Goal: Check status: Check status

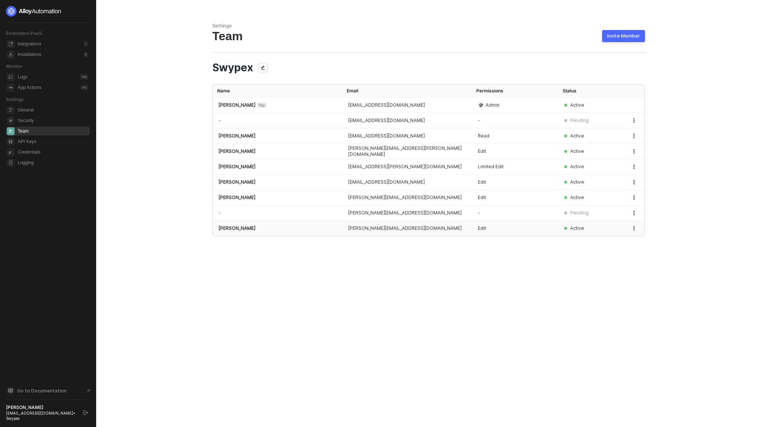
click at [632, 232] on button "button" at bounding box center [634, 228] width 9 height 9
click at [619, 259] on span "Edit Permissions" at bounding box center [608, 259] width 50 height 7
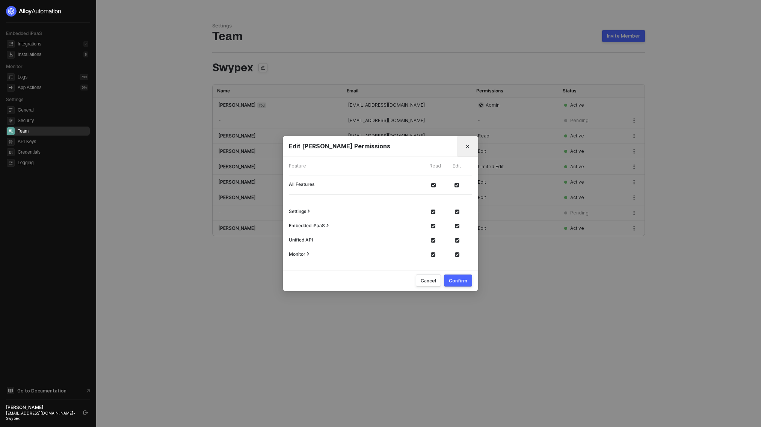
click at [468, 144] on button "Close" at bounding box center [468, 147] width 12 height 12
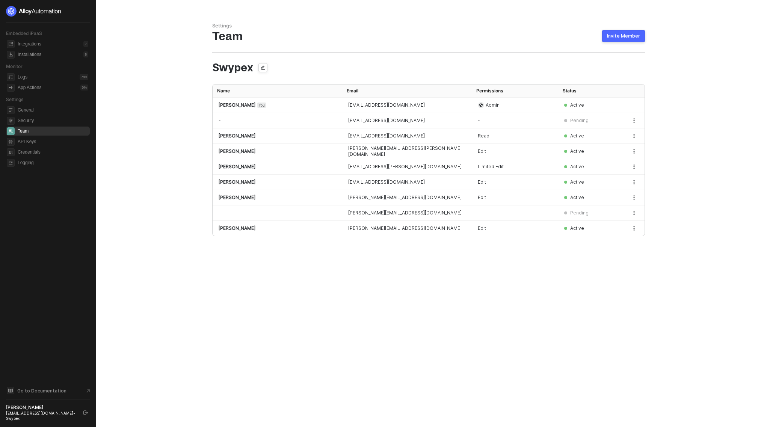
click at [58, 422] on aside "Embedded iPaaS Integrations 7 Installations 8 Monitor Logs 799 App Actions 0 % …" at bounding box center [48, 213] width 96 height 427
click at [58, 419] on div "sasan@useswype.com • Swypex" at bounding box center [41, 416] width 71 height 11
click at [38, 411] on div "[PERSON_NAME]" at bounding box center [41, 408] width 71 height 6
click at [39, 153] on span "Credentials" at bounding box center [53, 152] width 71 height 9
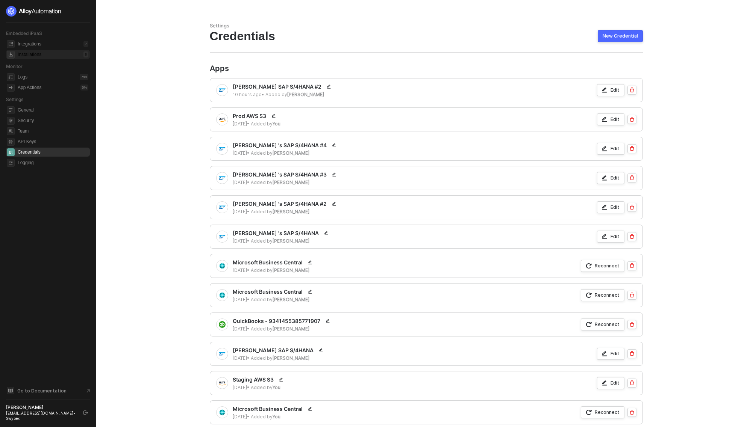
click at [41, 53] on div "Installations" at bounding box center [30, 54] width 24 height 6
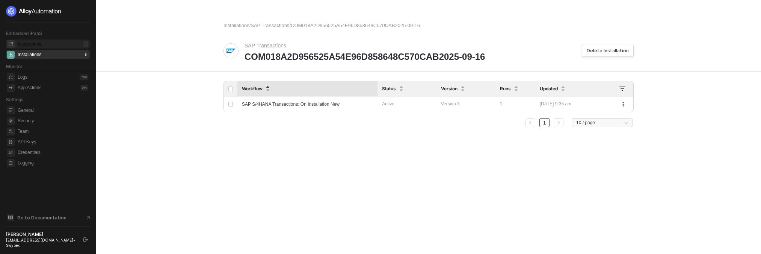
click at [21, 46] on div "Integrations" at bounding box center [30, 44] width 24 height 6
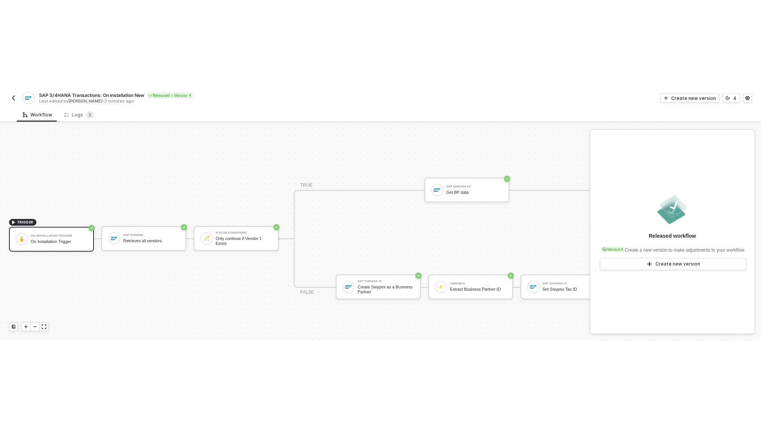
scroll to position [20, 0]
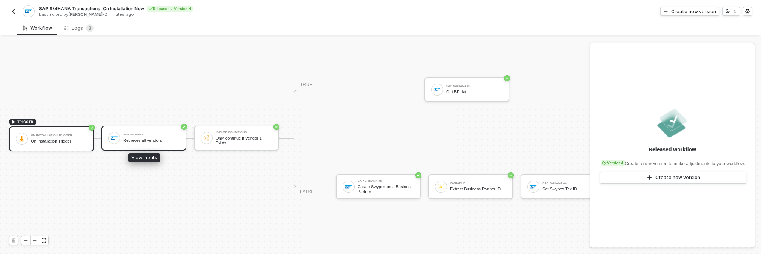
click at [155, 138] on div "Retrieves all vendors" at bounding box center [151, 140] width 56 height 5
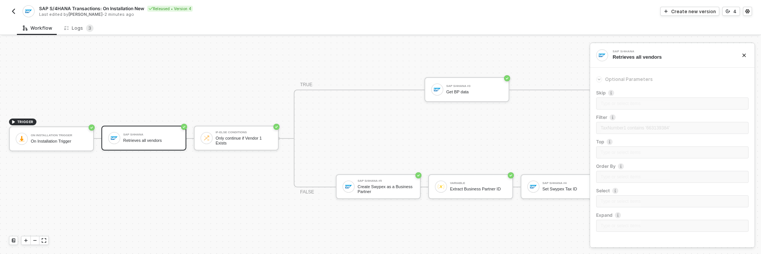
click at [611, 141] on div "Skip Type or select items ﻿ Filter TaxNumber1 contains '663139384' Top Type or …" at bounding box center [672, 162] width 153 height 147
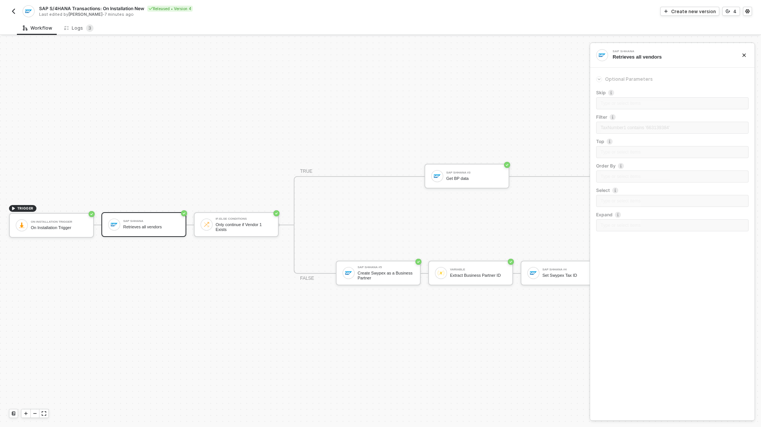
click at [11, 9] on img "button" at bounding box center [14, 11] width 6 height 6
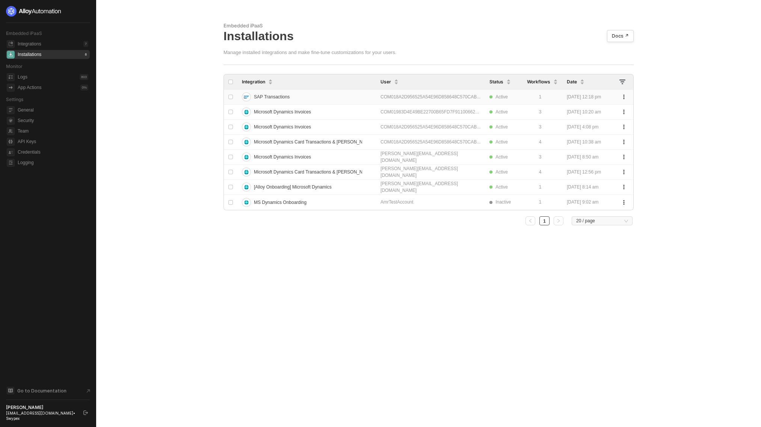
click at [338, 93] on div "SAP Transactions" at bounding box center [302, 97] width 120 height 12
click at [307, 100] on div "SAP Transactions" at bounding box center [302, 97] width 120 height 12
click at [337, 95] on div "SAP Transactions" at bounding box center [302, 97] width 120 height 12
click at [323, 97] on div "SAP Transactions" at bounding box center [302, 97] width 120 height 12
click at [345, 97] on div "SAP Transactions" at bounding box center [302, 97] width 120 height 12
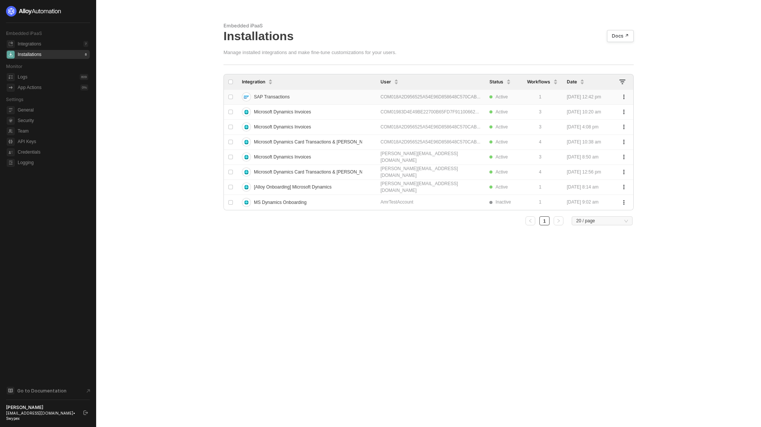
click at [381, 98] on div "COM018A2D956525A54E96D858648C570CAB..." at bounding box center [431, 97] width 100 height 7
click at [300, 94] on div "SAP Transactions" at bounding box center [302, 97] width 120 height 12
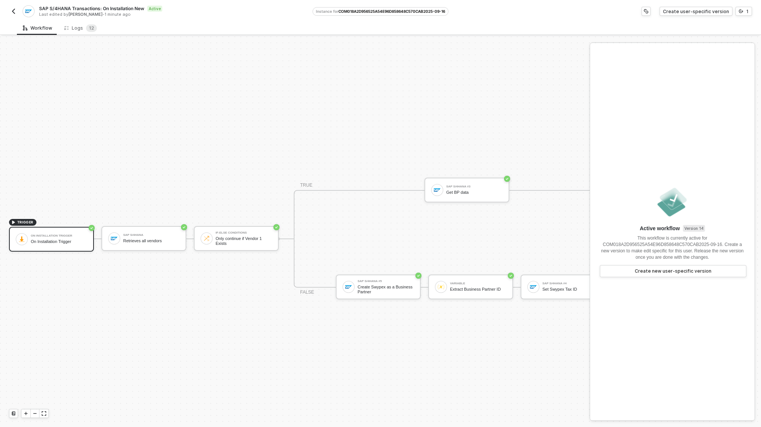
scroll to position [20, 0]
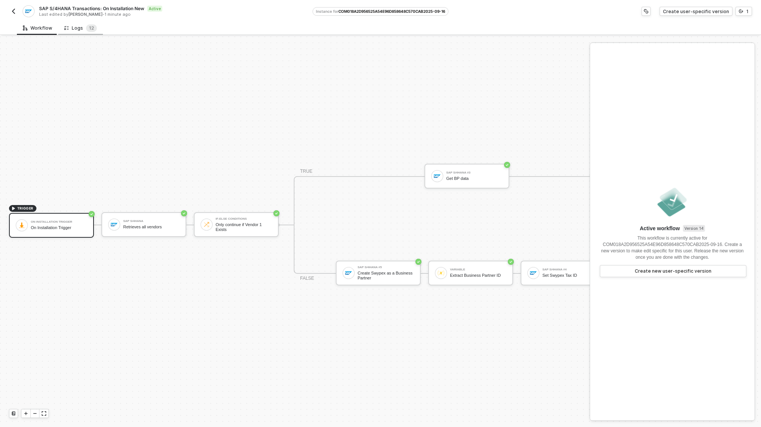
click at [79, 29] on div "Logs 1 2" at bounding box center [80, 28] width 33 height 8
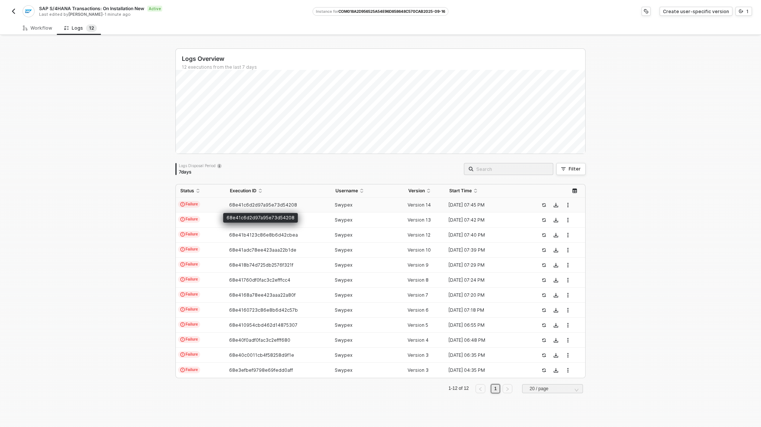
click at [288, 206] on span "68e41c6d2d97a95e73d54208" at bounding box center [263, 205] width 68 height 6
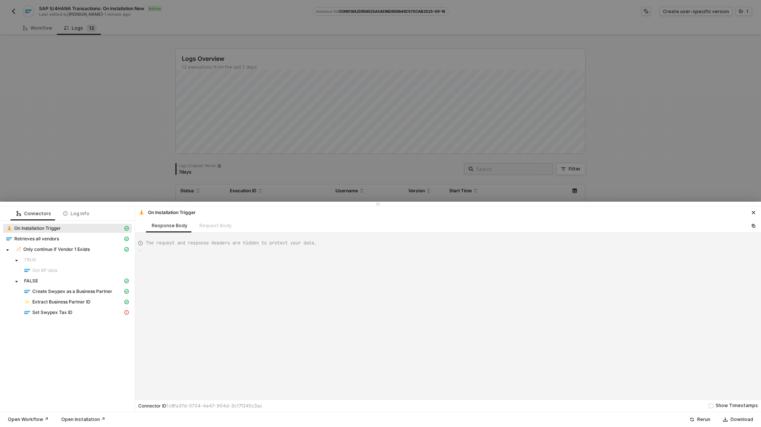
scroll to position [20, 0]
click at [80, 314] on div "Set Swypex Tax ID" at bounding box center [73, 312] width 99 height 7
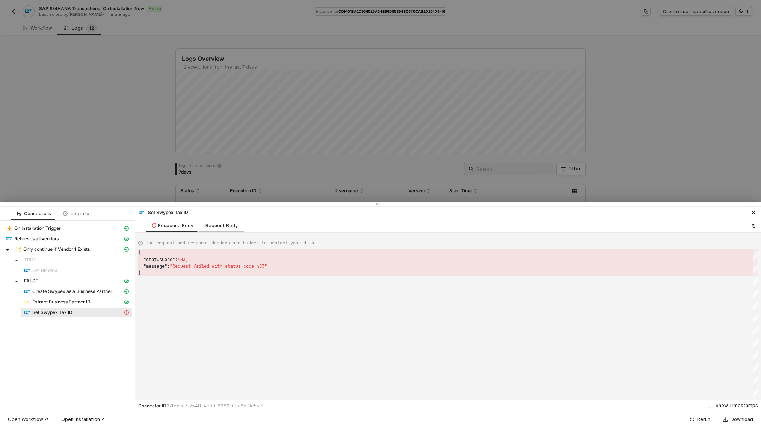
click at [213, 225] on div "Request Body" at bounding box center [222, 226] width 32 height 6
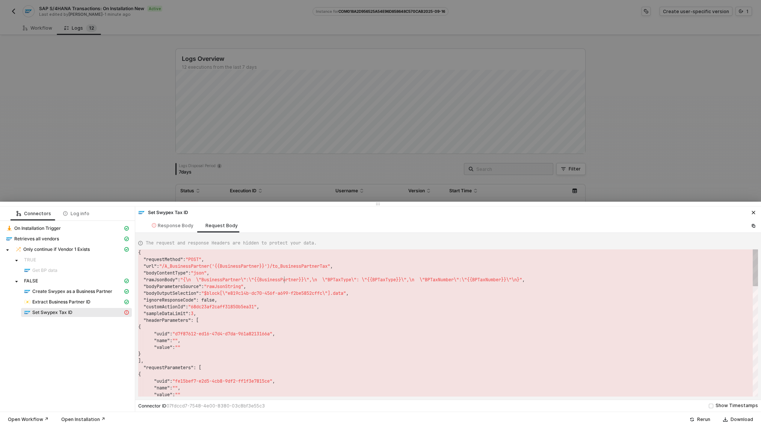
click at [286, 280] on span ""{\n \"BusinessPartner\":\"{{BusinessPartner}}\"," at bounding box center [245, 280] width 131 height 6
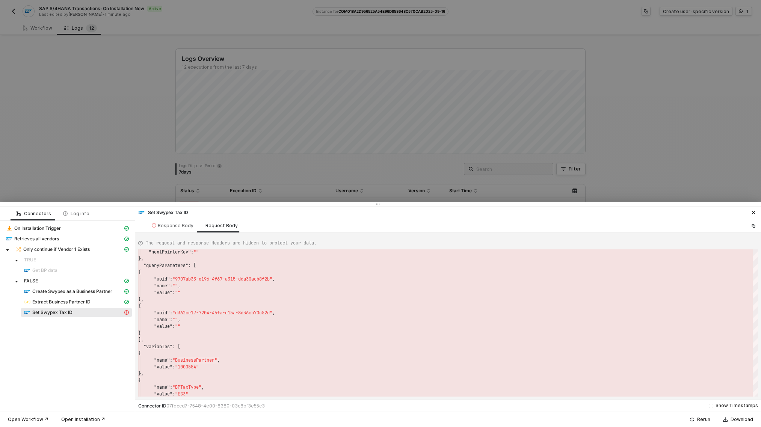
click at [146, 77] on div at bounding box center [380, 213] width 761 height 427
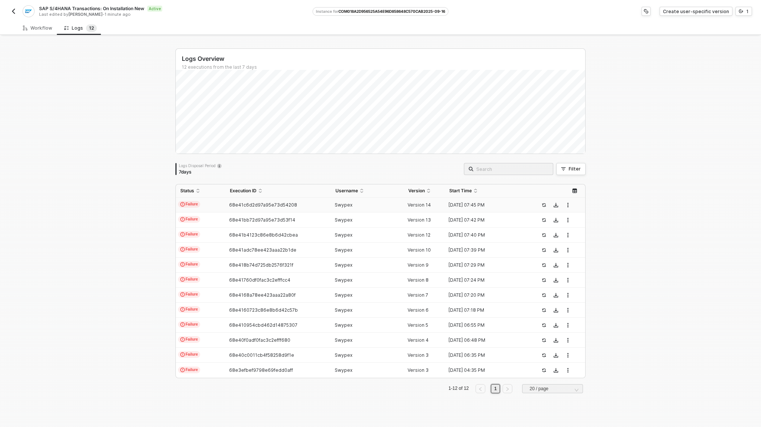
click at [15, 11] on img "button" at bounding box center [14, 11] width 6 height 6
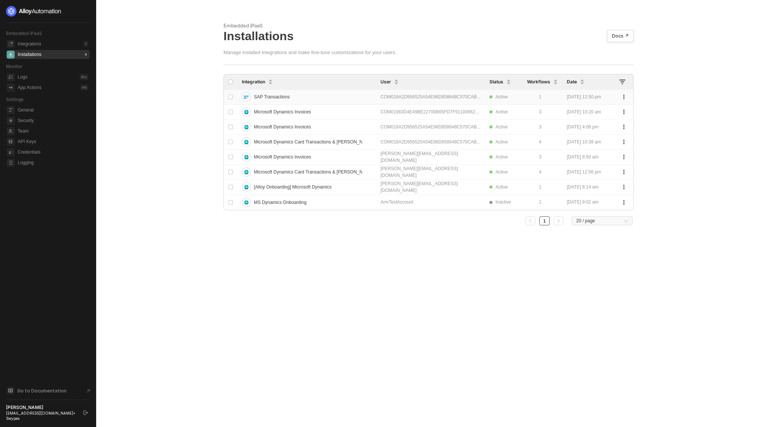
click at [314, 100] on div "SAP Transactions" at bounding box center [302, 97] width 120 height 12
click at [317, 100] on div "SAP Transactions" at bounding box center [302, 97] width 120 height 12
click at [356, 102] on div "SAP Transactions" at bounding box center [302, 97] width 120 height 12
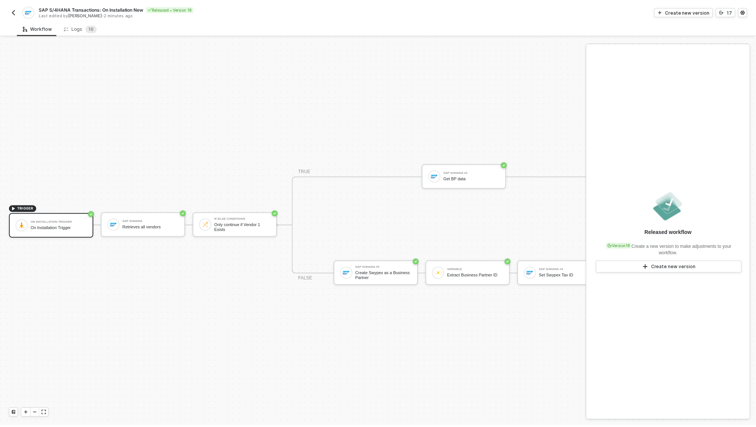
scroll to position [20, 67]
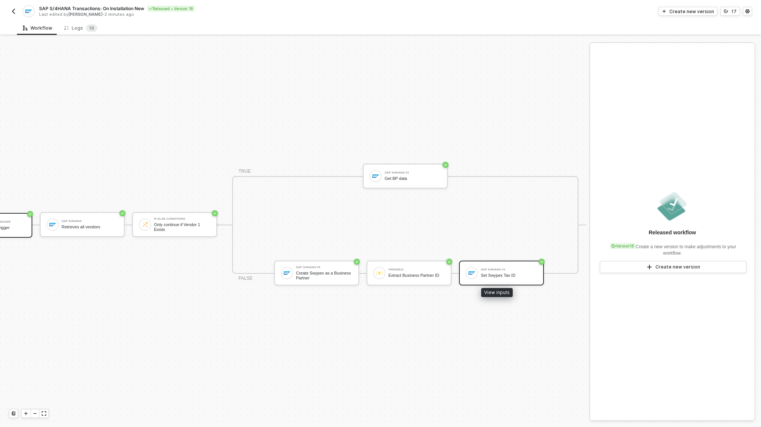
click at [484, 276] on div "SAP S/4HANA #4 Set Swypex Tax ID" at bounding box center [501, 273] width 85 height 25
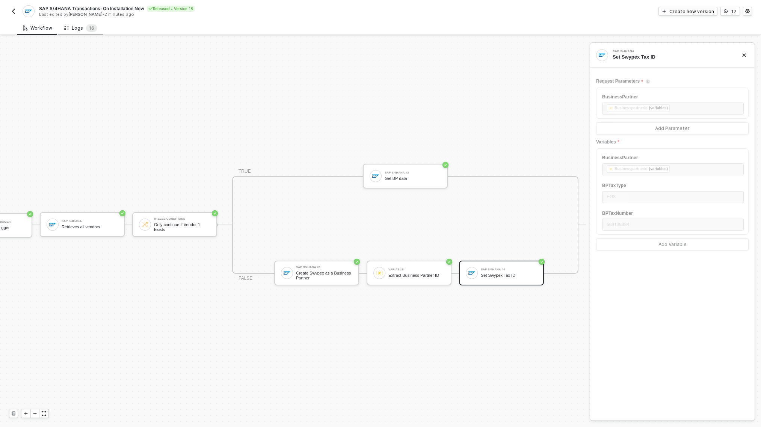
click at [79, 28] on div "Logs 1 6" at bounding box center [80, 28] width 33 height 8
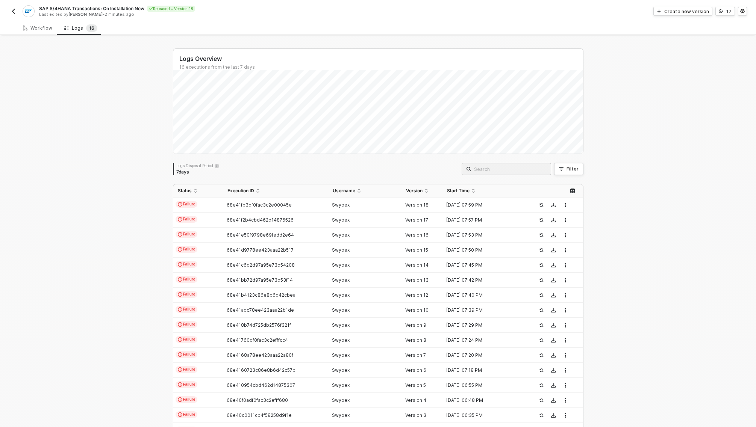
click at [11, 11] on img "button" at bounding box center [14, 11] width 6 height 6
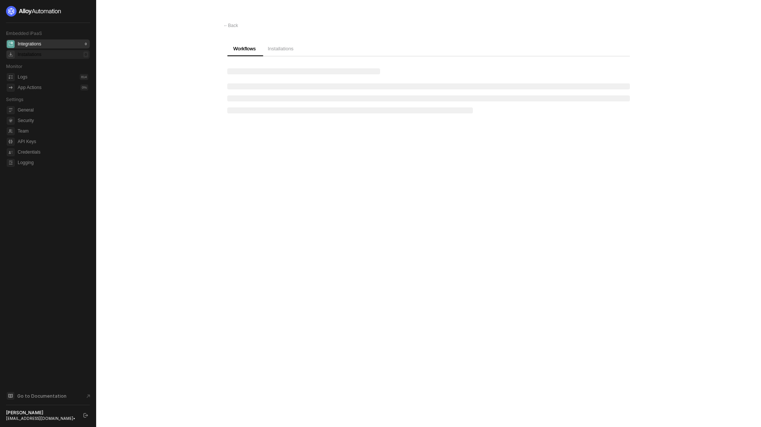
click at [41, 55] on div "Installations" at bounding box center [30, 54] width 24 height 6
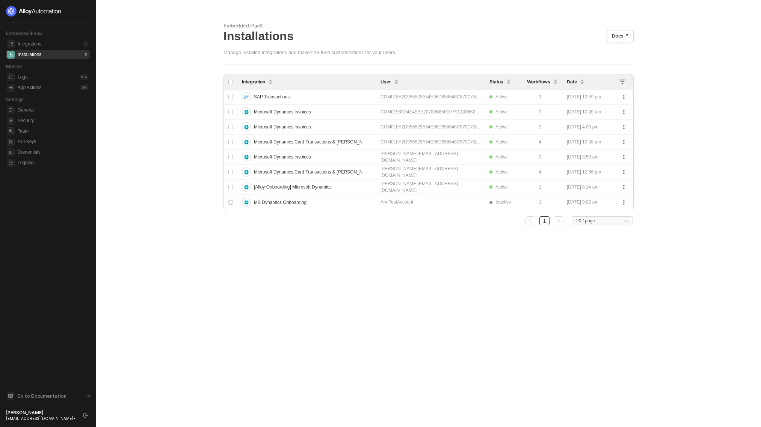
click at [481, 97] on div "COM018A2D956525A54E96D858648C570CAB..." at bounding box center [431, 97] width 100 height 7
